Goal: Complete application form

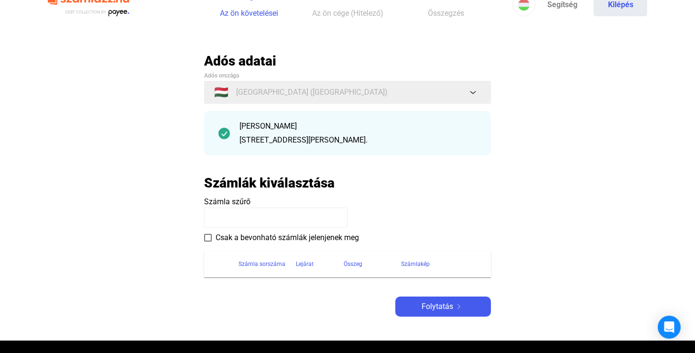
scroll to position [24, 0]
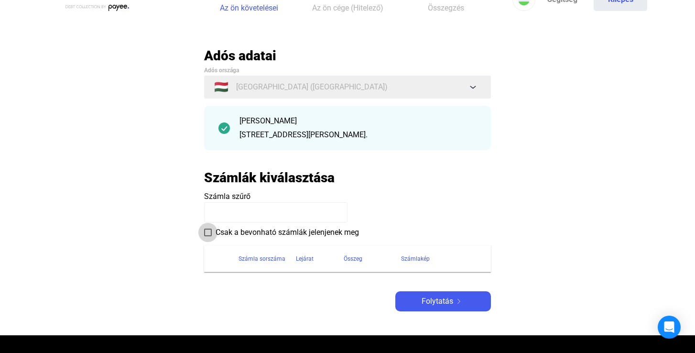
click at [280, 231] on span "Csak a bevonható számlák jelenjenek meg" at bounding box center [286, 231] width 143 height 11
click at [258, 214] on input at bounding box center [275, 212] width 143 height 20
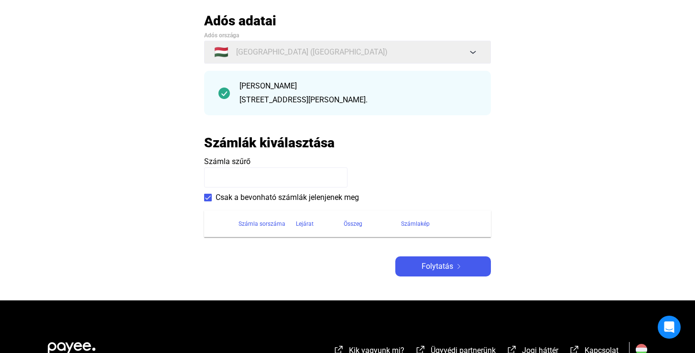
scroll to position [60, 0]
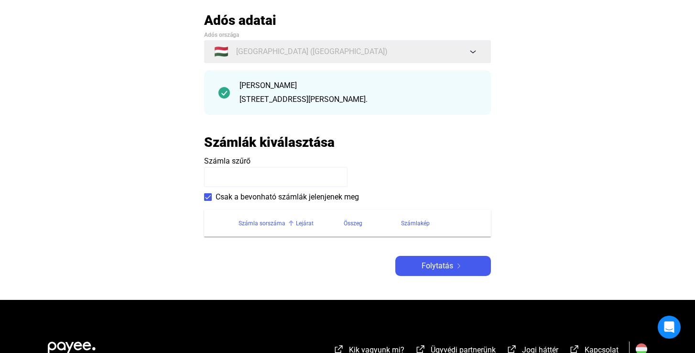
click at [272, 225] on div "Számla sorszáma" at bounding box center [261, 222] width 47 height 11
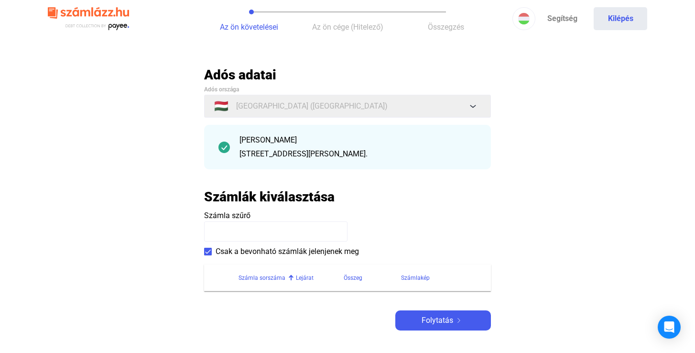
scroll to position [1, 0]
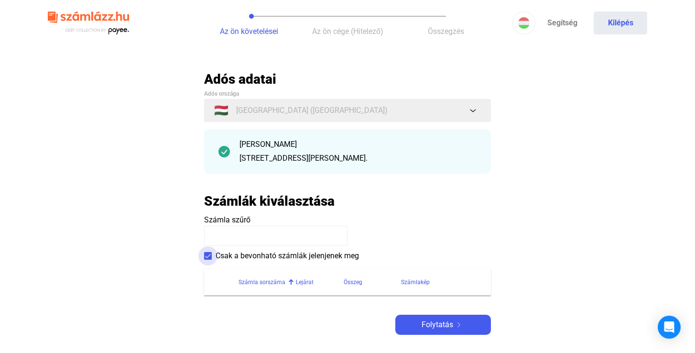
click at [208, 256] on span at bounding box center [208, 256] width 8 height 8
click at [444, 324] on span "Folytatás" at bounding box center [437, 324] width 32 height 11
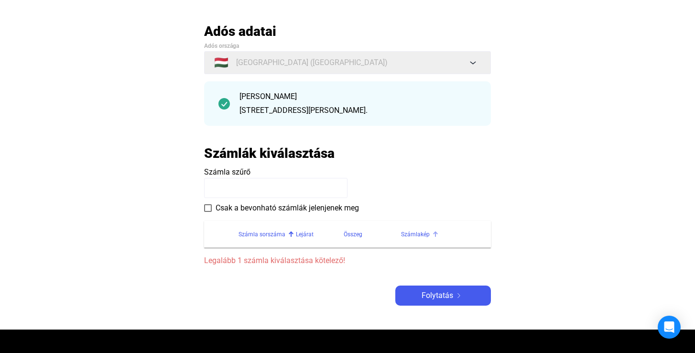
scroll to position [49, 0]
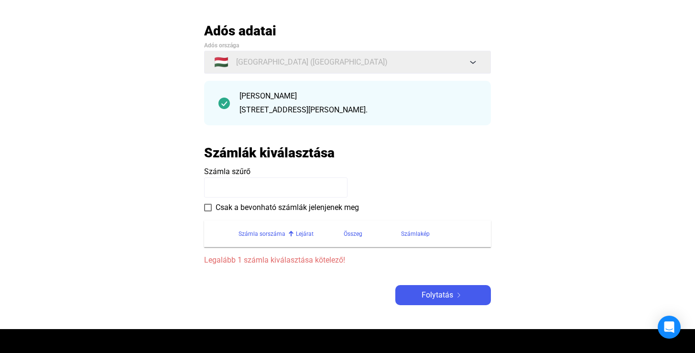
click at [289, 258] on span "Legalább 1 számla kiválasztása kötelező!" at bounding box center [347, 259] width 287 height 11
click at [270, 234] on div "Számla sorszáma" at bounding box center [261, 233] width 47 height 11
click at [311, 232] on div "Lejárat" at bounding box center [305, 233] width 18 height 11
click at [355, 234] on div "Összeg" at bounding box center [353, 233] width 19 height 11
click at [417, 232] on div "Számlakép" at bounding box center [415, 233] width 29 height 11
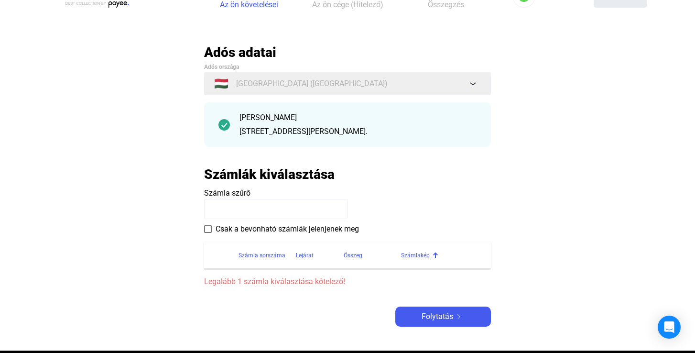
scroll to position [9, 0]
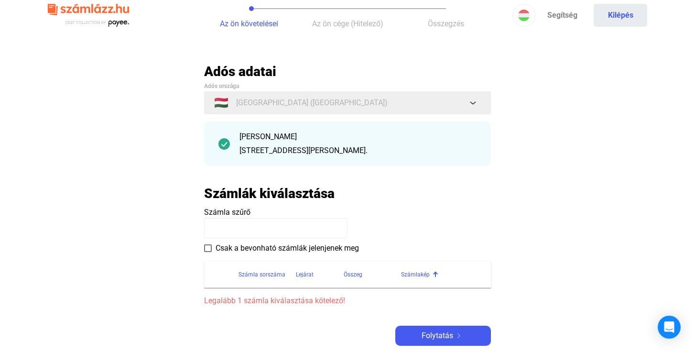
click at [307, 227] on input at bounding box center [275, 228] width 143 height 20
type input "**********"
click at [421, 220] on payee-form-field "**********" at bounding box center [347, 222] width 287 height 32
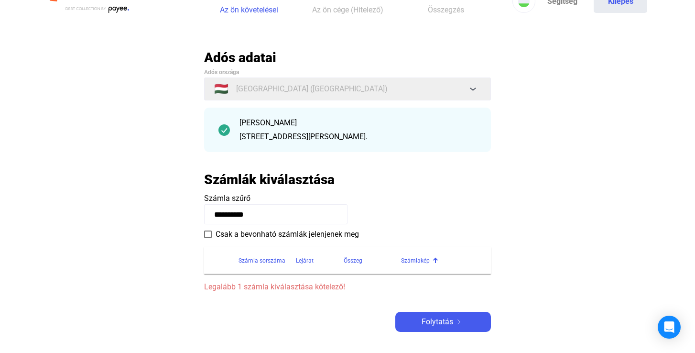
scroll to position [26, 0]
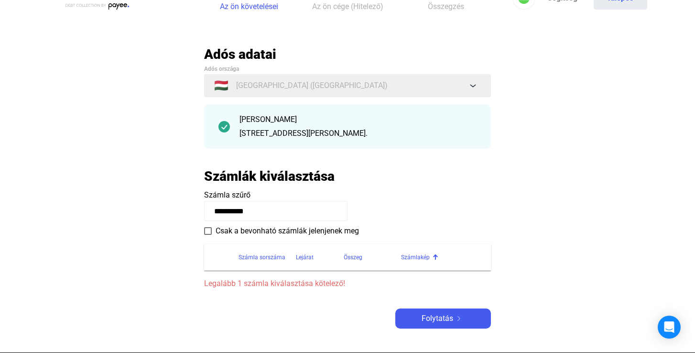
click at [404, 134] on div "[STREET_ADDRESS][PERSON_NAME]." at bounding box center [357, 133] width 237 height 11
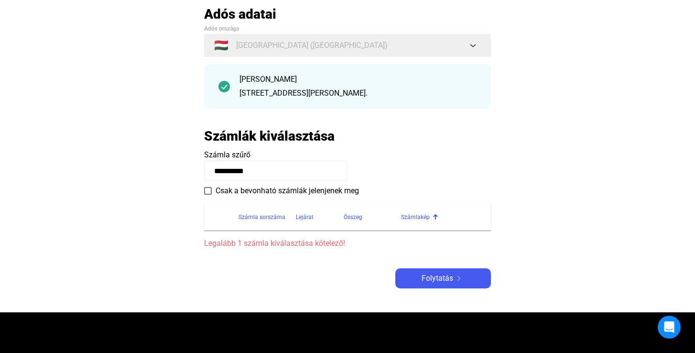
scroll to position [67, 0]
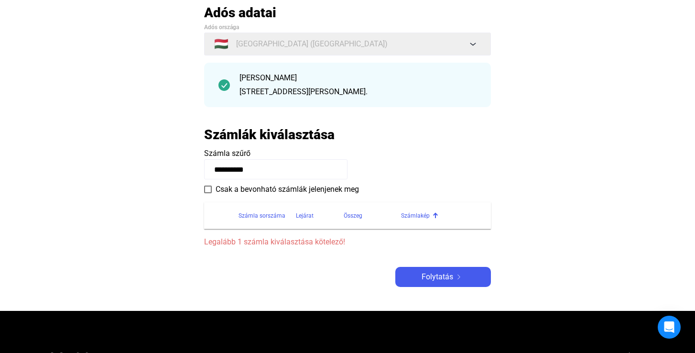
click at [310, 192] on span "Csak a bevonható számlák jelenjenek meg" at bounding box center [286, 188] width 143 height 11
click at [285, 243] on span "Legalább 1 számla kiválasztása kötelező!" at bounding box center [347, 241] width 287 height 11
click at [314, 218] on div "Lejárat" at bounding box center [320, 215] width 48 height 11
click at [348, 215] on div "Összeg" at bounding box center [353, 215] width 19 height 11
click at [409, 213] on div "Számlakép" at bounding box center [415, 215] width 29 height 11
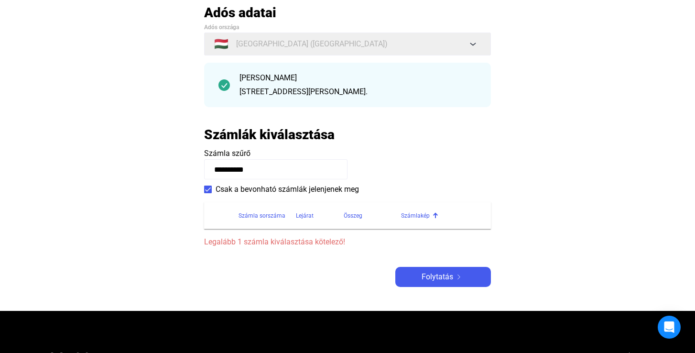
scroll to position [54, 0]
